Goal: Communication & Community: Answer question/provide support

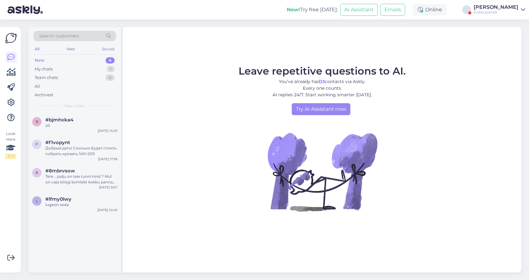
click at [486, 9] on div "[PERSON_NAME]" at bounding box center [495, 7] width 45 height 5
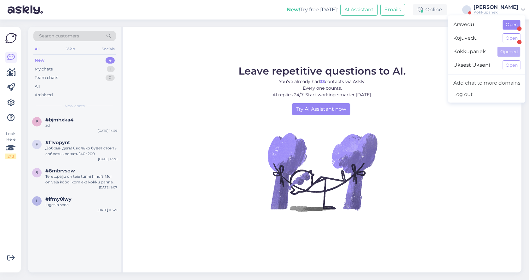
click at [511, 26] on button "Open" at bounding box center [512, 25] width 18 height 10
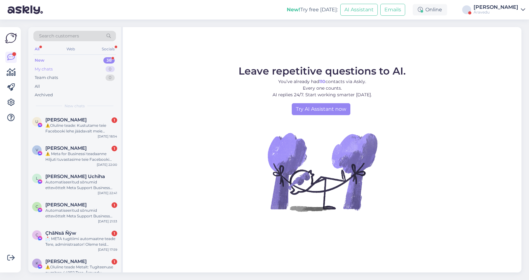
click at [50, 71] on div "My chats" at bounding box center [44, 69] width 18 height 6
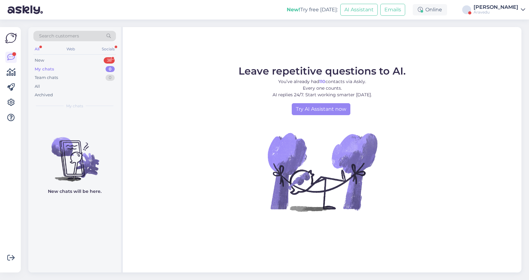
click at [50, 68] on div "My chats" at bounding box center [45, 69] width 20 height 6
click at [516, 10] on div "Äravedu" at bounding box center [495, 12] width 45 height 5
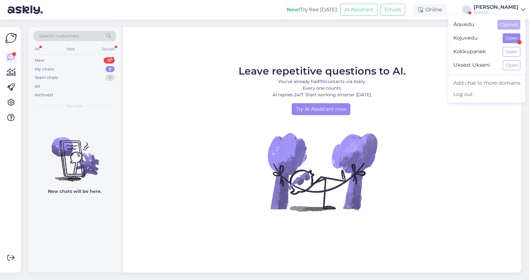
click at [509, 38] on button "Open" at bounding box center [512, 38] width 18 height 10
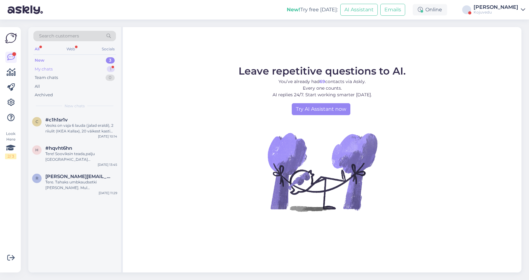
click at [56, 71] on div "My chats 1" at bounding box center [74, 69] width 83 height 9
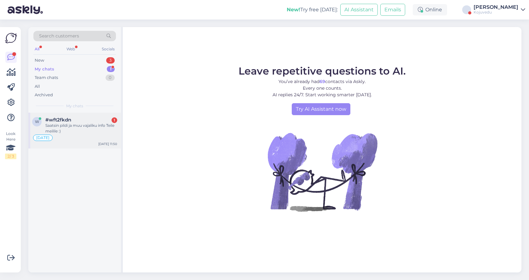
click at [68, 120] on span "#wft2fkdn" at bounding box center [58, 120] width 26 height 6
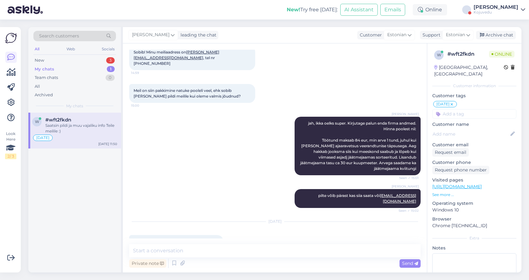
scroll to position [429, 0]
click at [180, 251] on textarea at bounding box center [274, 250] width 291 height 13
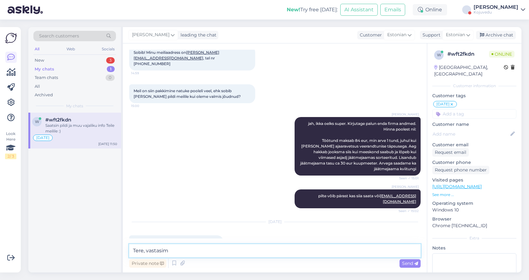
type textarea "Tere, vastasime"
